Goal: Task Accomplishment & Management: Use online tool/utility

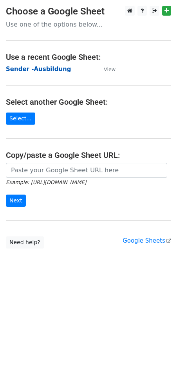
click at [39, 67] on strong "Sender -Ausbildung" at bounding box center [38, 69] width 65 height 7
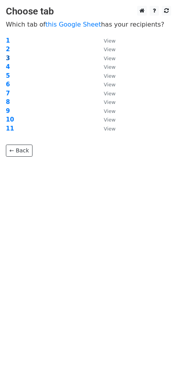
click at [8, 56] on strong "3" at bounding box center [8, 58] width 4 height 7
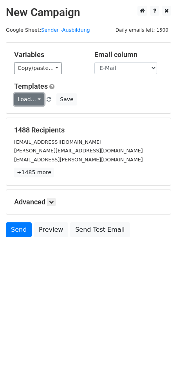
click at [32, 102] on link "Load..." at bounding box center [29, 99] width 30 height 12
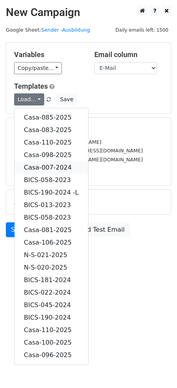
click at [57, 166] on link "Casa-007-2024" at bounding box center [50, 167] width 73 height 12
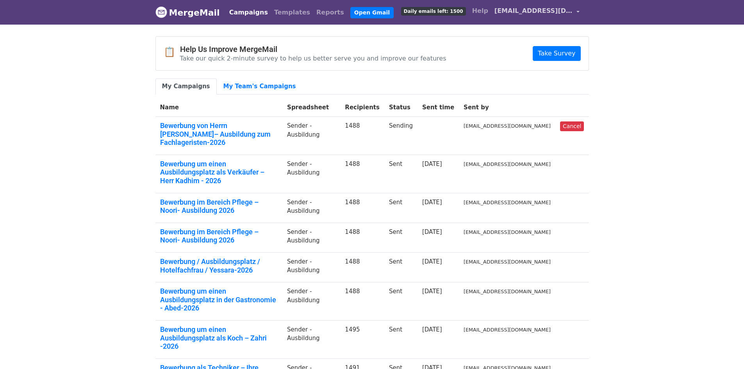
click at [578, 11] on link "[EMAIL_ADDRESS][DOMAIN_NAME]" at bounding box center [536, 12] width 91 height 18
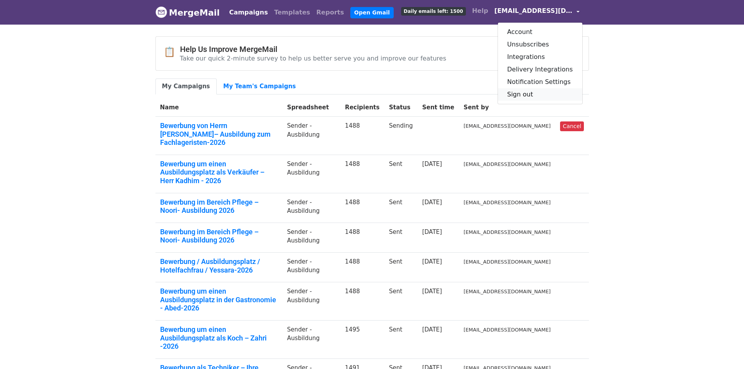
click at [545, 93] on link "Sign out" at bounding box center [540, 94] width 84 height 12
